Goal: Task Accomplishment & Management: Manage account settings

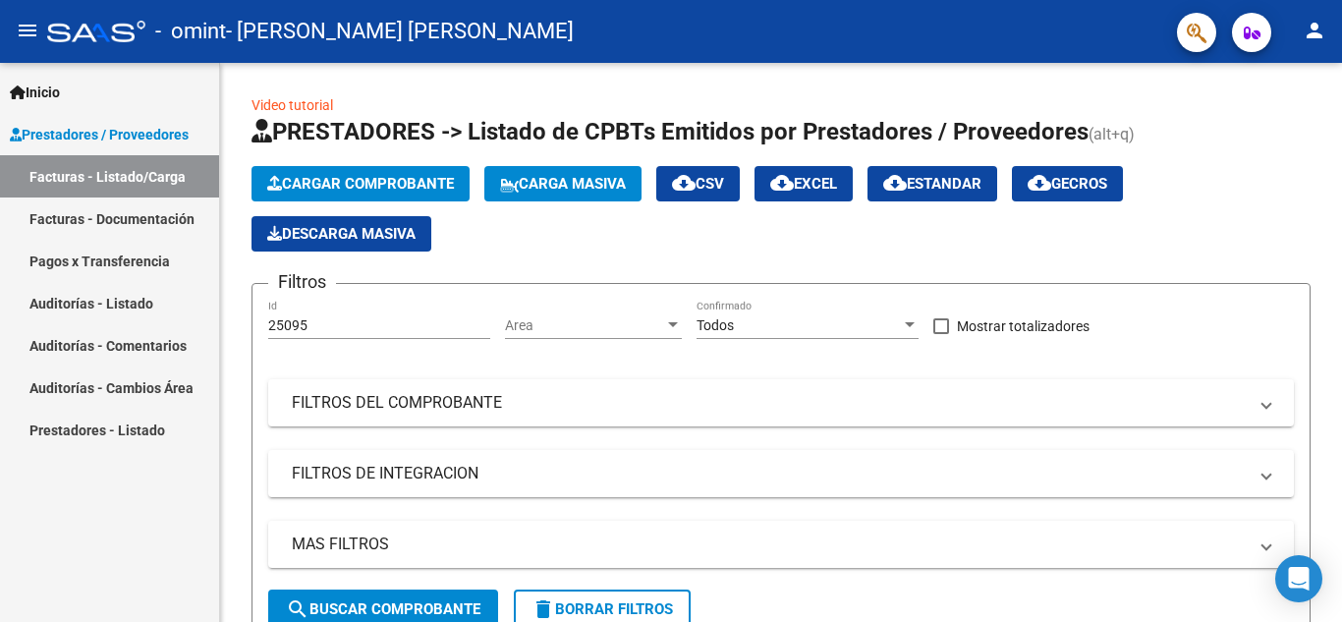
click at [1321, 31] on mat-icon "person" at bounding box center [1315, 31] width 24 height 24
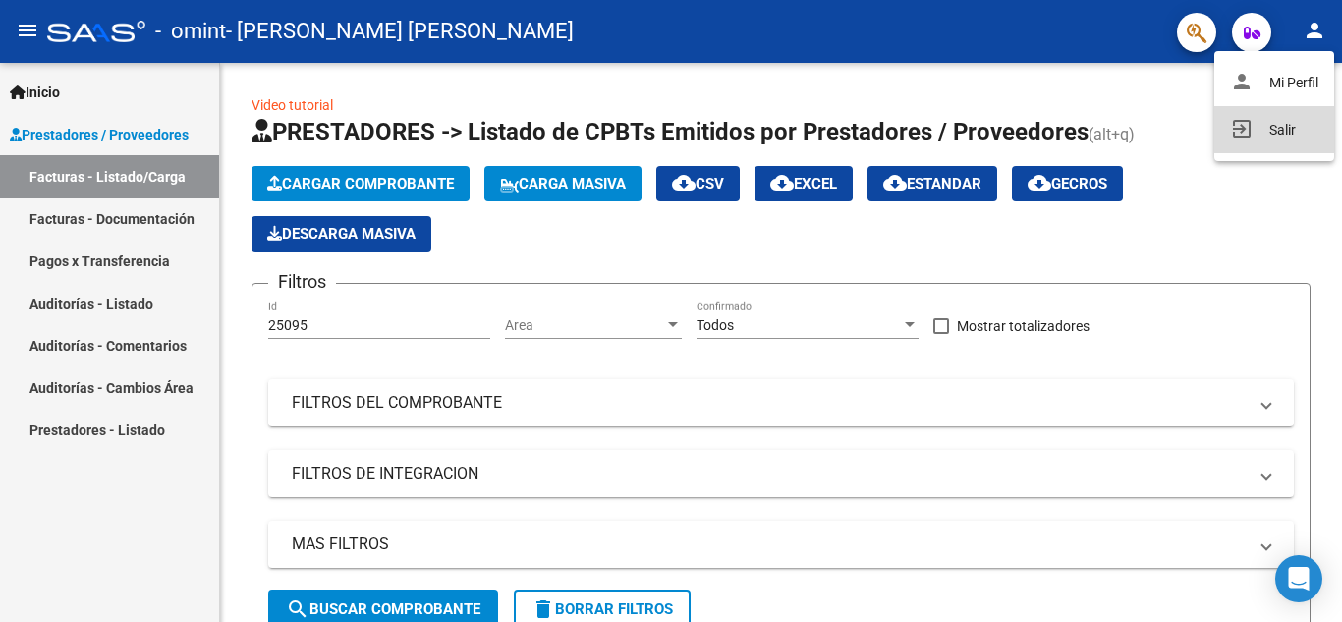
click at [1270, 135] on button "exit_to_app Salir" at bounding box center [1274, 129] width 120 height 47
